Goal: Task Accomplishment & Management: Manage account settings

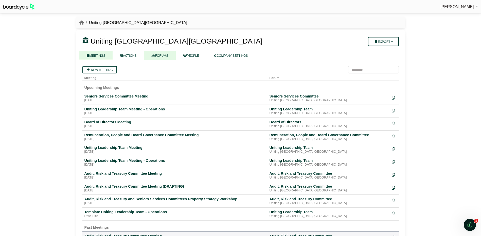
click at [159, 54] on link "FORUMS" at bounding box center [160, 55] width 32 height 9
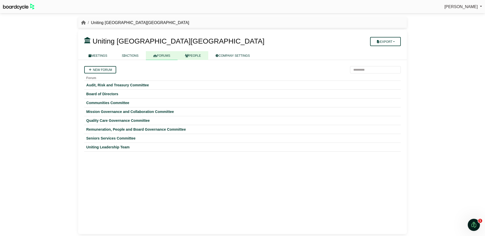
click at [195, 54] on link "PEOPLE" at bounding box center [192, 55] width 31 height 9
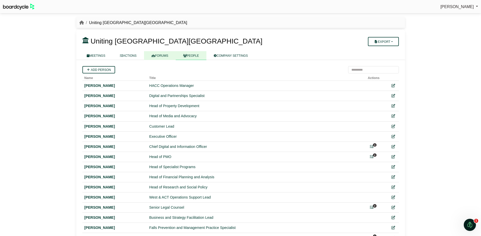
click at [158, 52] on link "FORUMS" at bounding box center [160, 55] width 32 height 9
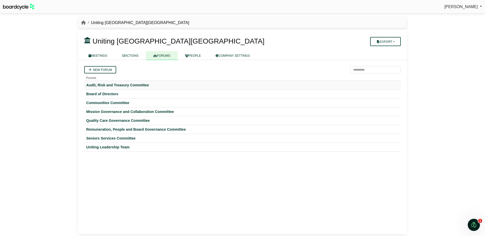
click at [127, 82] on td "Audit, Risk and Treasury Committee" at bounding box center [242, 85] width 316 height 9
click at [126, 84] on div "Audit, Risk and Treasury Committee" at bounding box center [242, 85] width 312 height 5
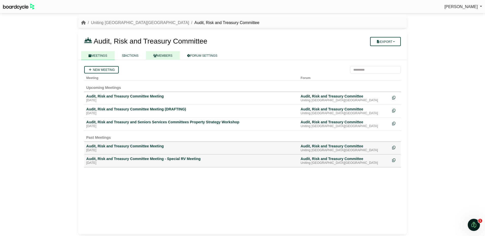
click at [168, 56] on link "MEMBERS" at bounding box center [163, 55] width 34 height 9
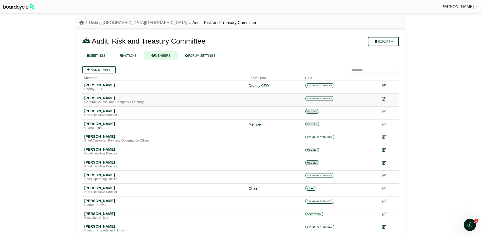
click at [384, 101] on icon at bounding box center [384, 99] width 4 height 4
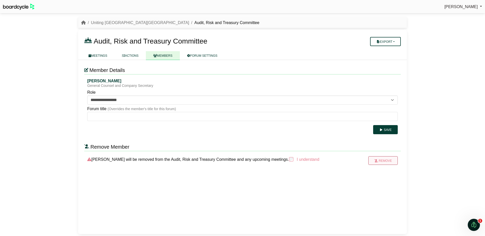
click at [383, 159] on button "Remove" at bounding box center [382, 160] width 29 height 9
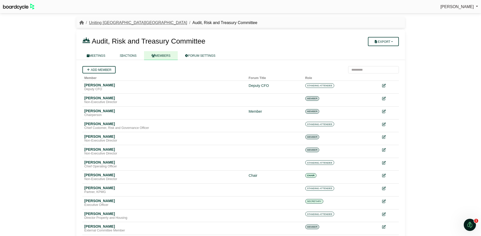
click at [103, 23] on link "Uniting [GEOGRAPHIC_DATA][GEOGRAPHIC_DATA]" at bounding box center [138, 23] width 98 height 4
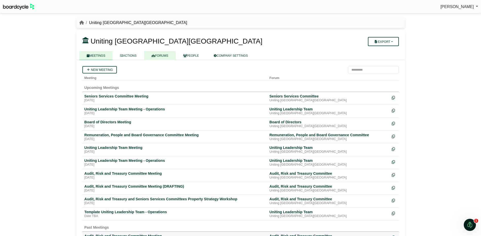
click at [163, 57] on link "FORUMS" at bounding box center [160, 55] width 32 height 9
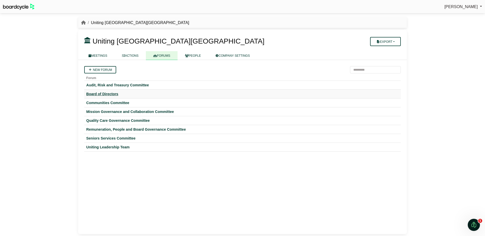
click at [104, 93] on div "Board of Directors" at bounding box center [242, 94] width 312 height 5
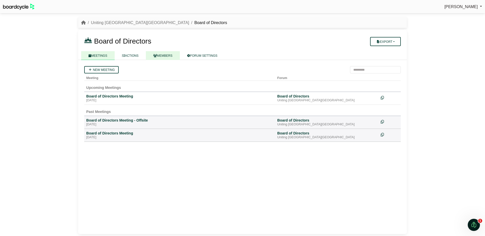
click at [163, 54] on link "MEMBERS" at bounding box center [163, 55] width 34 height 9
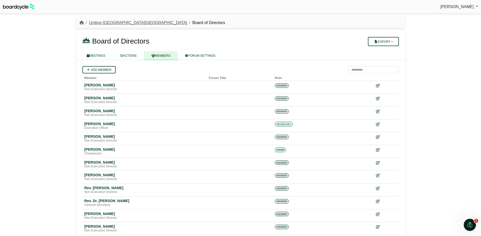
click at [109, 23] on link "Uniting [GEOGRAPHIC_DATA][GEOGRAPHIC_DATA]" at bounding box center [138, 23] width 98 height 4
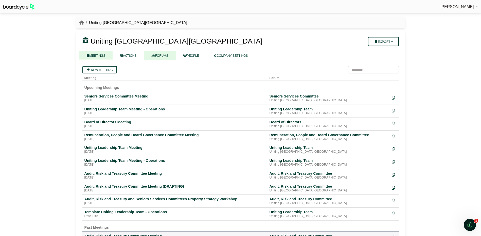
click at [160, 57] on link "FORUMS" at bounding box center [160, 55] width 32 height 9
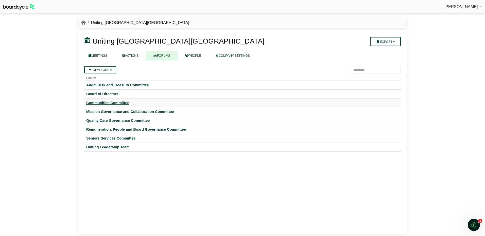
click at [117, 103] on div "Communities Committee" at bounding box center [242, 103] width 312 height 5
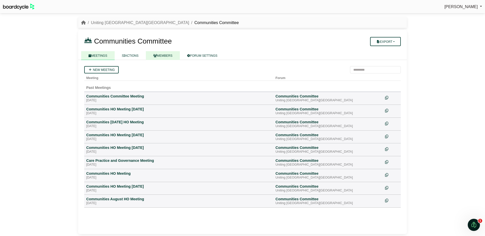
click at [170, 56] on link "MEMBERS" at bounding box center [163, 55] width 34 height 9
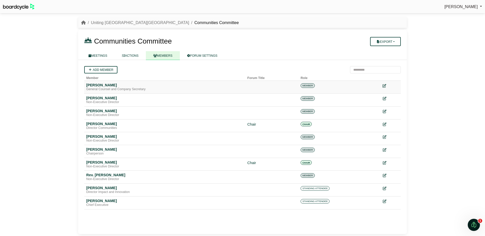
click at [384, 84] on icon at bounding box center [384, 86] width 4 height 4
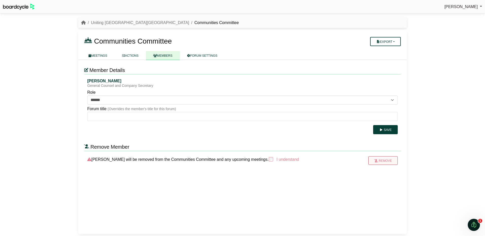
click at [383, 161] on button "Remove" at bounding box center [382, 160] width 29 height 9
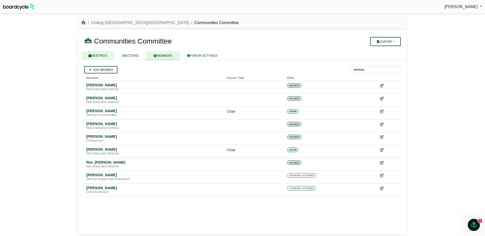
click at [98, 53] on link "MEETINGS" at bounding box center [97, 55] width 33 height 9
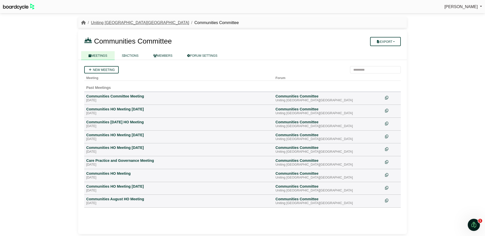
click at [99, 21] on link "Uniting [GEOGRAPHIC_DATA][GEOGRAPHIC_DATA]" at bounding box center [140, 23] width 98 height 4
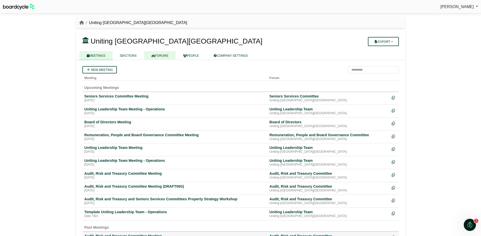
click at [155, 55] on link "FORUMS" at bounding box center [160, 55] width 32 height 9
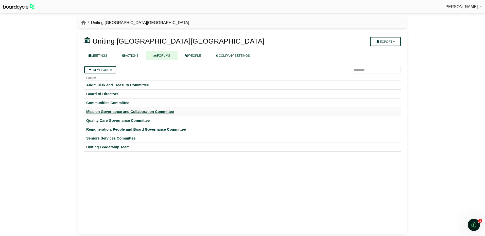
click at [113, 111] on div "Mission Governance and Collaboration Committee" at bounding box center [242, 111] width 312 height 5
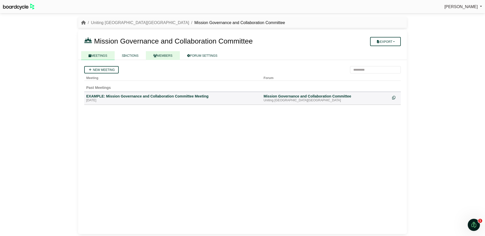
click at [167, 54] on link "MEMBERS" at bounding box center [163, 55] width 34 height 9
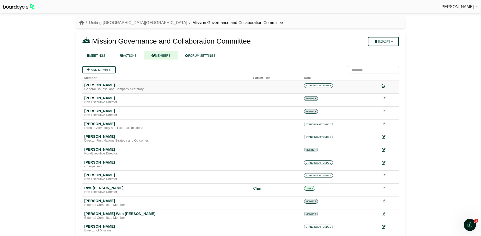
click at [384, 85] on icon at bounding box center [383, 86] width 4 height 4
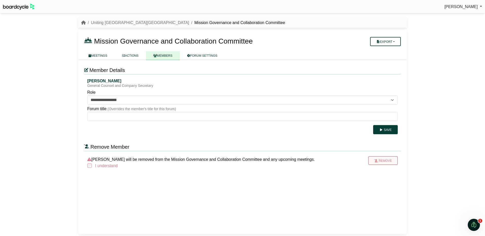
click at [384, 159] on button "Remove" at bounding box center [382, 160] width 29 height 9
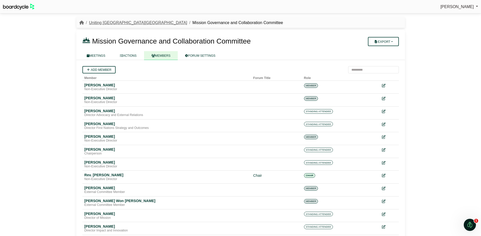
click at [115, 23] on link "Uniting [GEOGRAPHIC_DATA][GEOGRAPHIC_DATA]" at bounding box center [138, 23] width 98 height 4
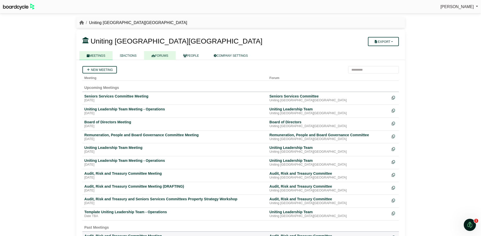
click at [160, 54] on link "FORUMS" at bounding box center [160, 55] width 32 height 9
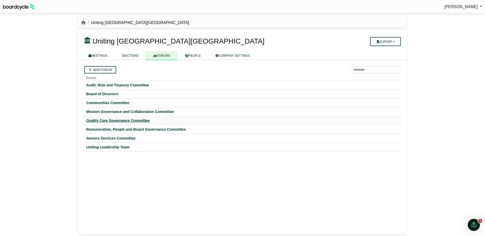
click at [128, 119] on div "Quality Care Governance Committee" at bounding box center [242, 120] width 312 height 5
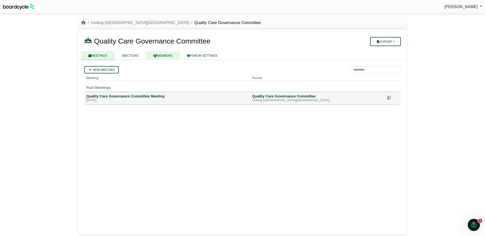
click at [165, 55] on link "MEMBERS" at bounding box center [163, 55] width 34 height 9
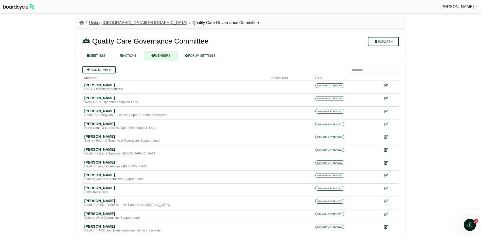
click at [113, 21] on link "Uniting [GEOGRAPHIC_DATA][GEOGRAPHIC_DATA]" at bounding box center [138, 23] width 98 height 4
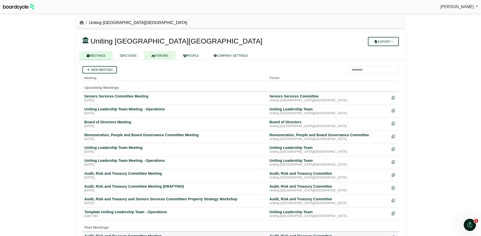
click at [162, 55] on link "FORUMS" at bounding box center [160, 55] width 32 height 9
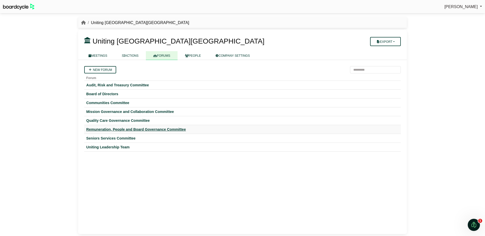
click at [117, 128] on div "Remuneration, People and Board Governance Committee" at bounding box center [242, 129] width 312 height 5
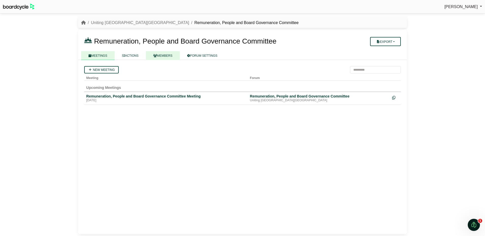
click at [164, 54] on link "MEMBERS" at bounding box center [163, 55] width 34 height 9
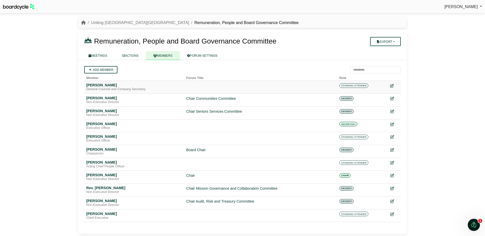
click at [393, 86] on icon at bounding box center [392, 86] width 4 height 4
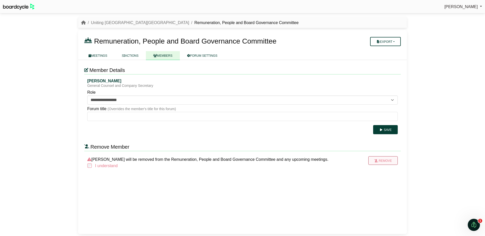
click at [384, 162] on button "Remove" at bounding box center [382, 160] width 29 height 9
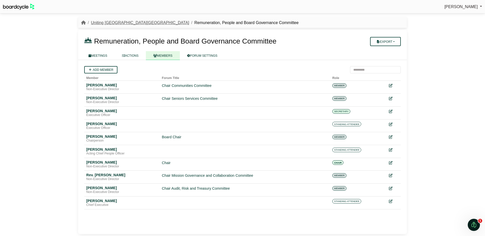
click at [106, 21] on link "Uniting [GEOGRAPHIC_DATA][GEOGRAPHIC_DATA]" at bounding box center [140, 23] width 98 height 4
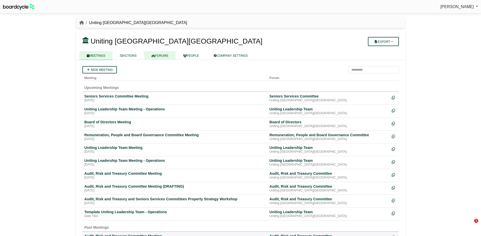
click at [163, 55] on link "FORUMS" at bounding box center [160, 55] width 32 height 9
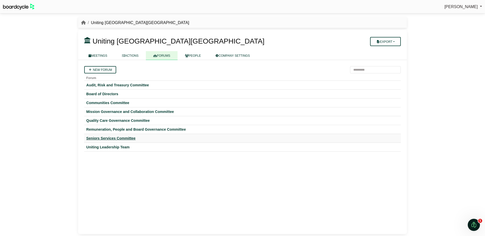
click at [109, 139] on div "Seniors Services Committee" at bounding box center [242, 138] width 312 height 5
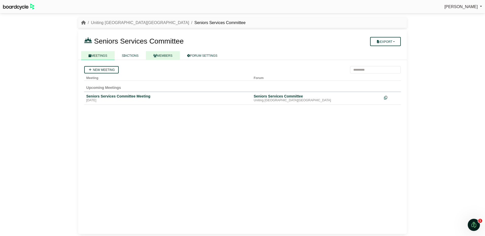
click at [165, 53] on link "MEMBERS" at bounding box center [163, 55] width 34 height 9
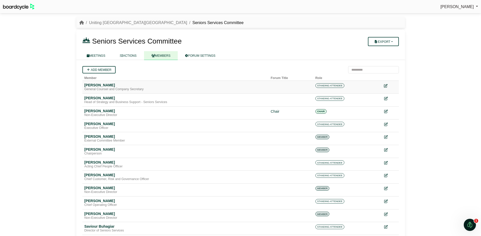
click at [387, 84] on icon at bounding box center [386, 86] width 4 height 4
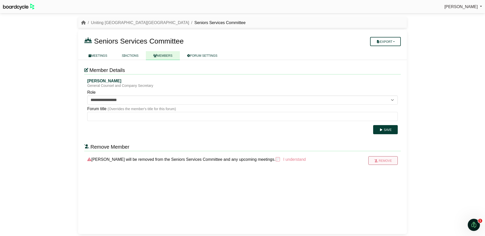
click at [384, 159] on button "Remove" at bounding box center [382, 160] width 29 height 9
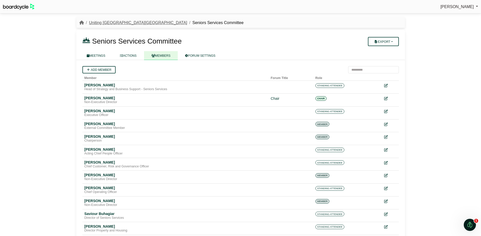
click at [106, 22] on link "Uniting [GEOGRAPHIC_DATA][GEOGRAPHIC_DATA]" at bounding box center [138, 23] width 98 height 4
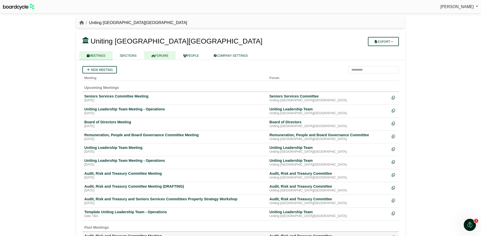
click at [161, 55] on link "FORUMS" at bounding box center [160, 55] width 32 height 9
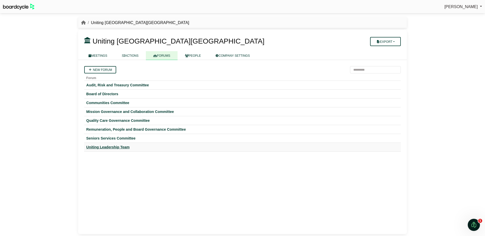
click at [115, 148] on div "Uniting Leadership Team" at bounding box center [242, 147] width 312 height 5
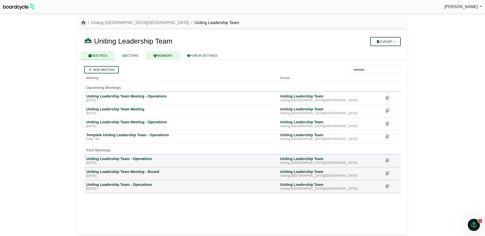
click at [164, 54] on link "MEMBERS" at bounding box center [163, 55] width 34 height 9
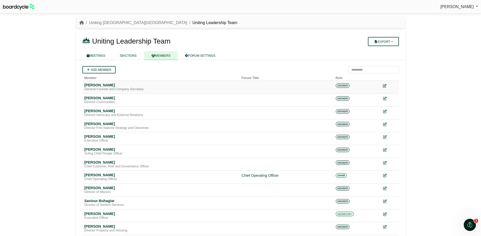
click at [384, 85] on icon at bounding box center [385, 86] width 4 height 4
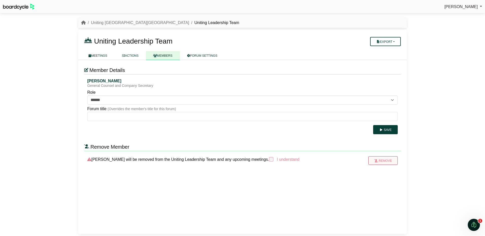
click at [384, 162] on button "Remove" at bounding box center [382, 160] width 29 height 9
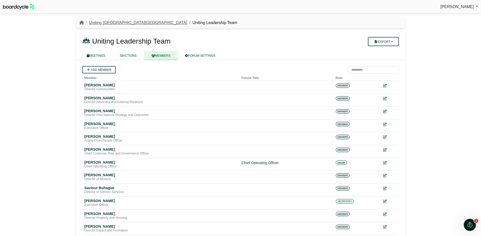
click at [106, 22] on link "Uniting [GEOGRAPHIC_DATA][GEOGRAPHIC_DATA]" at bounding box center [138, 23] width 98 height 4
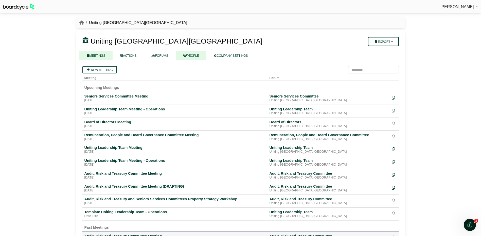
click at [195, 53] on link "PEOPLE" at bounding box center [191, 55] width 31 height 9
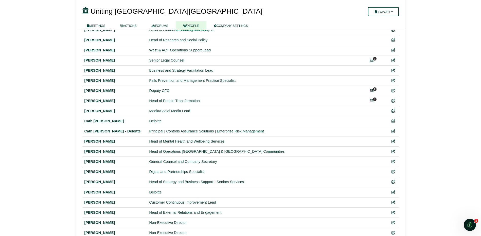
scroll to position [152, 0]
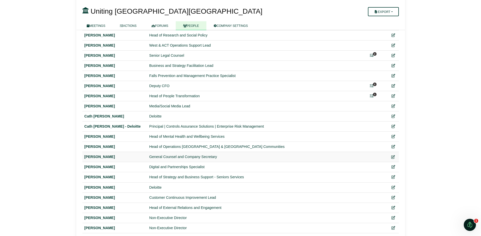
click at [394, 157] on icon at bounding box center [393, 157] width 4 height 4
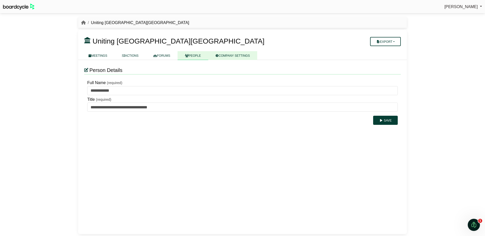
click at [231, 56] on link "COMPANY SETTINGS" at bounding box center [232, 55] width 49 height 9
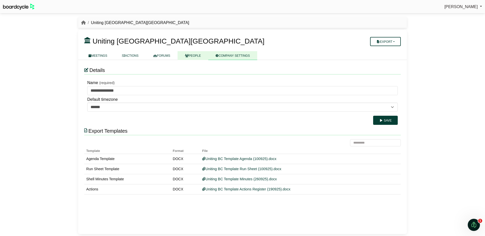
click at [190, 54] on link "PEOPLE" at bounding box center [192, 55] width 31 height 9
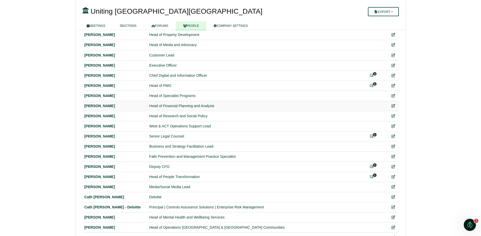
scroll to position [177, 0]
